Goal: Information Seeking & Learning: Learn about a topic

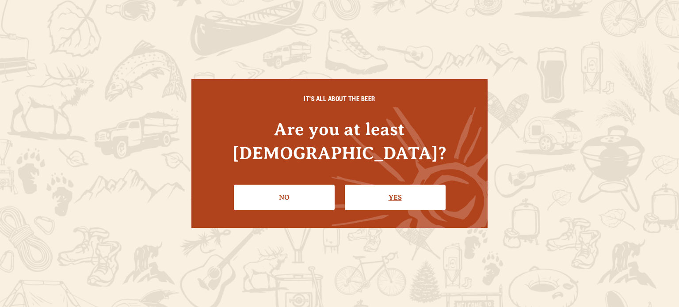
click at [386, 185] on link "Yes" at bounding box center [395, 198] width 101 height 26
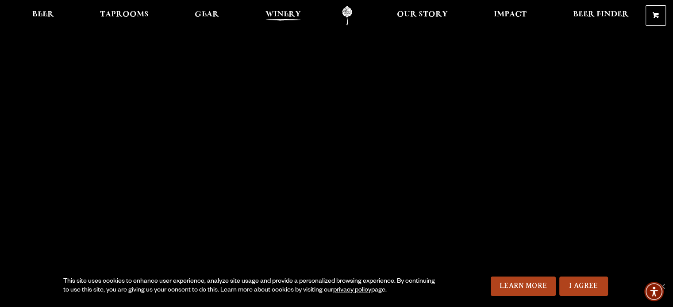
click at [279, 14] on span "Winery" at bounding box center [282, 14] width 35 height 7
click at [590, 282] on link "I Agree" at bounding box center [583, 286] width 49 height 19
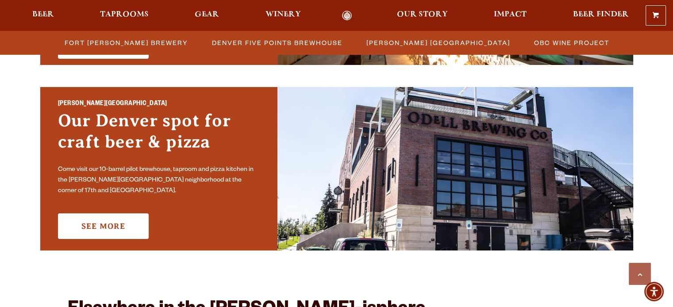
scroll to position [618, 0]
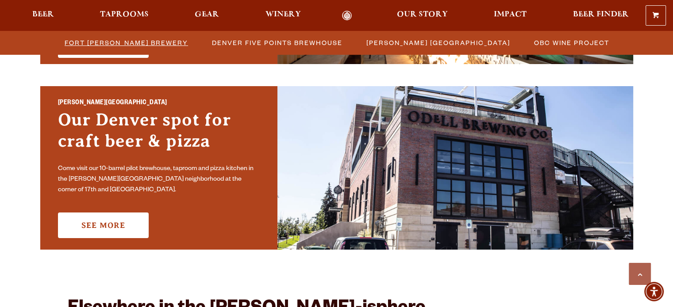
click at [123, 46] on span "Fort [PERSON_NAME] Brewery" at bounding box center [126, 42] width 123 height 13
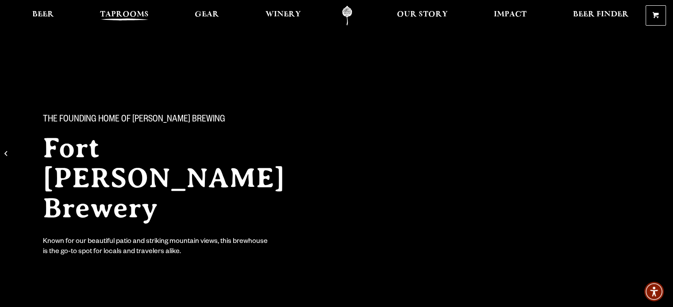
click at [125, 13] on span "Taprooms" at bounding box center [124, 14] width 49 height 7
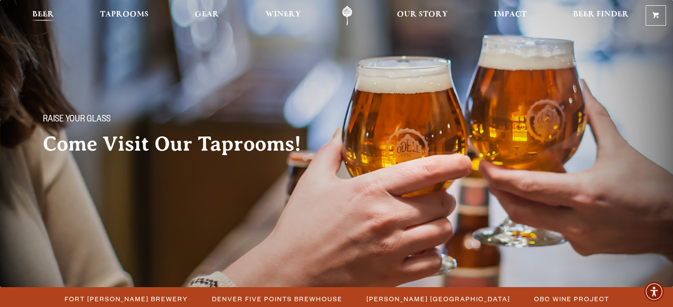
click at [46, 13] on span "Beer" at bounding box center [43, 14] width 22 height 7
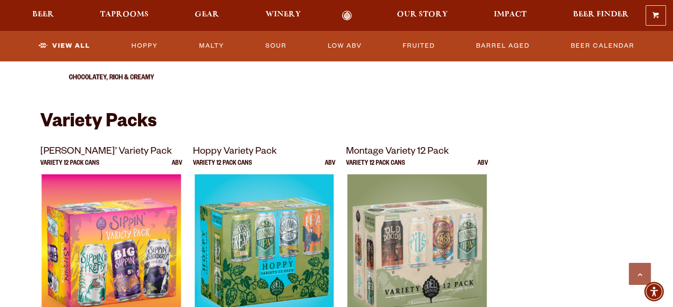
scroll to position [1758, 0]
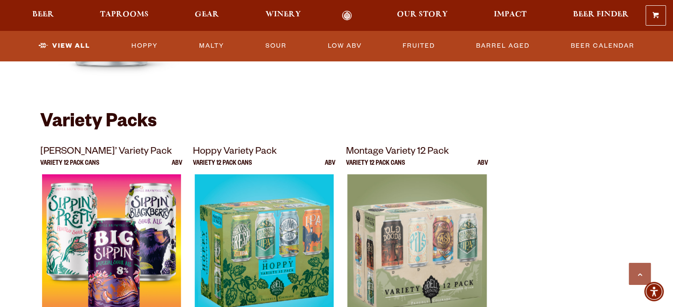
click at [98, 221] on img at bounding box center [111, 285] width 139 height 221
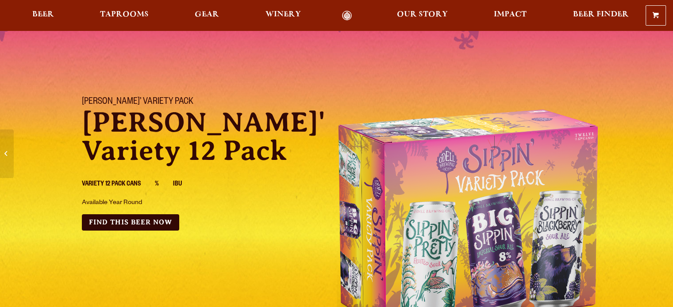
scroll to position [58, 0]
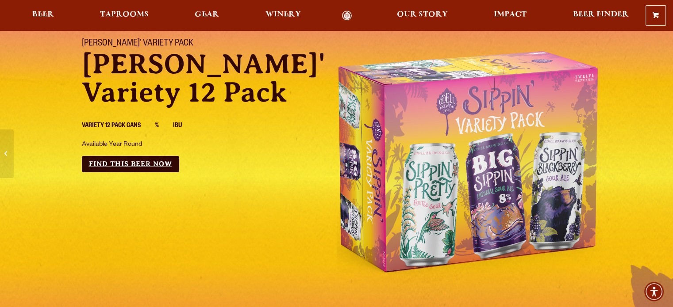
click at [127, 157] on link "Find this Beer Now" at bounding box center [130, 164] width 97 height 16
click at [118, 14] on span "Taprooms" at bounding box center [124, 14] width 49 height 7
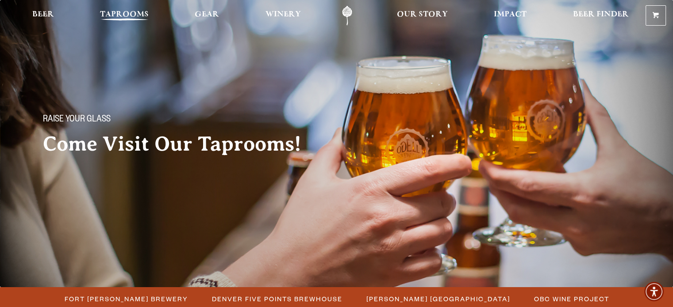
click at [142, 14] on span "Taprooms" at bounding box center [124, 14] width 49 height 7
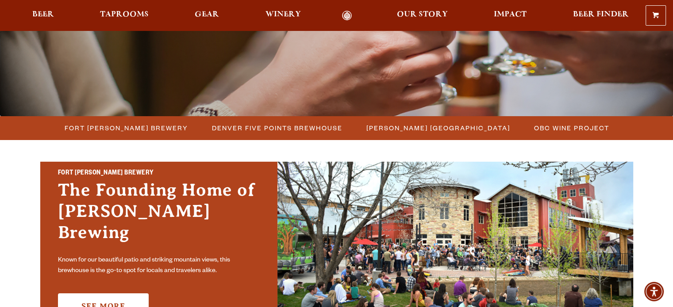
scroll to position [172, 0]
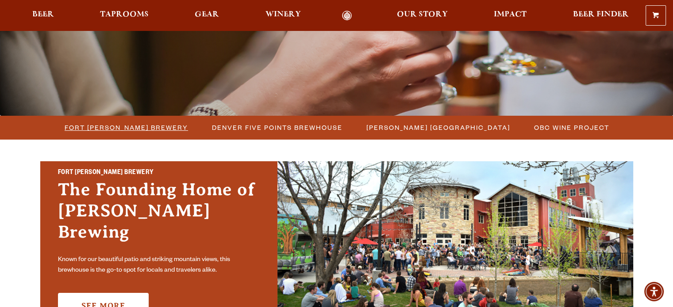
click at [142, 125] on span "Fort [PERSON_NAME] Brewery" at bounding box center [126, 127] width 123 height 13
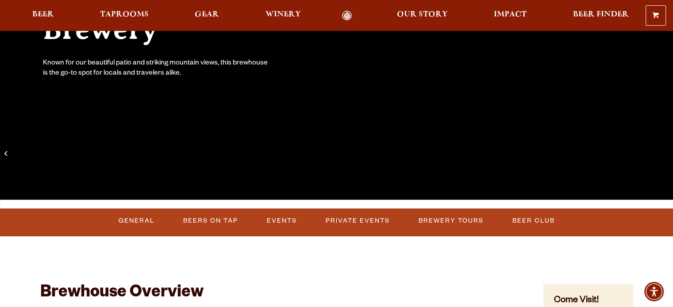
scroll to position [180, 0]
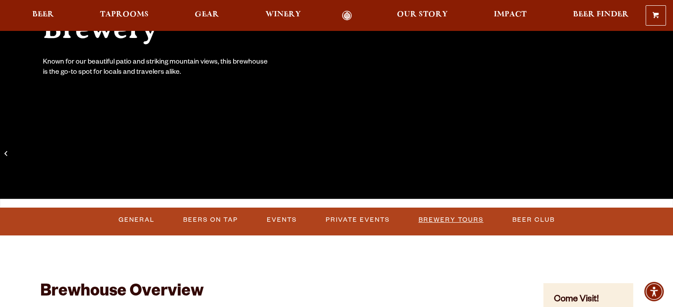
click at [436, 216] on link "Brewery Tours" at bounding box center [451, 220] width 72 height 20
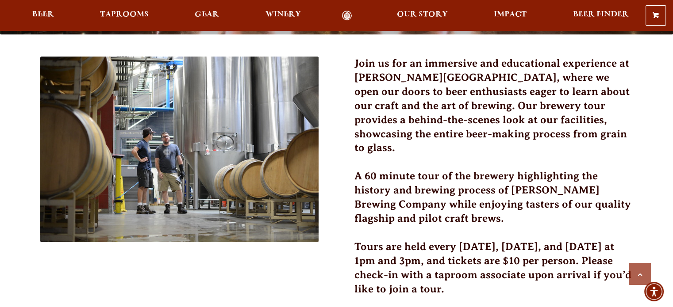
scroll to position [253, 0]
drag, startPoint x: 473, startPoint y: 230, endPoint x: 414, endPoint y: 245, distance: 60.8
click at [414, 245] on h3 "Tours are held every [DATE], [DATE], and [DATE] at 1pm and 3pm, and tickets are…" at bounding box center [493, 273] width 279 height 67
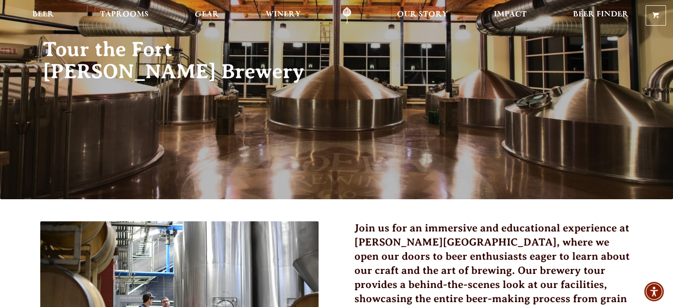
scroll to position [0, 0]
